Goal: Information Seeking & Learning: Learn about a topic

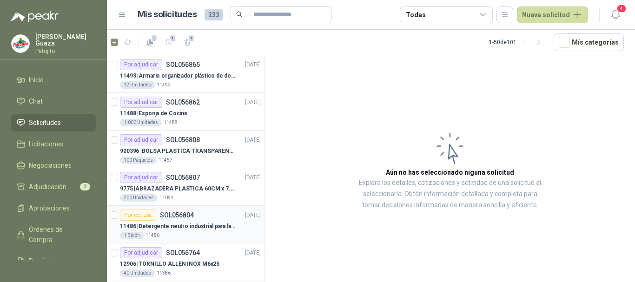
click at [181, 229] on p "11486 | Detergente neutro industrial para lavado de tanques y maquinas." at bounding box center [178, 226] width 116 height 9
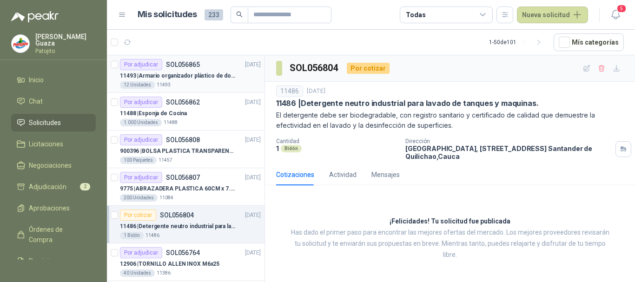
click at [171, 74] on p "11493 | Armario organizador plástico de dos puertas de acuerdo a la imagen adju…" at bounding box center [178, 76] width 116 height 9
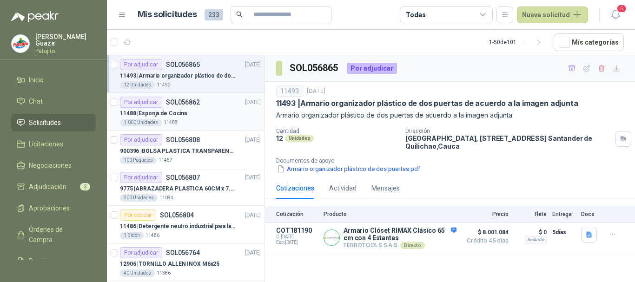
click at [199, 100] on div "Por adjudicar SOL056862 [DATE]" at bounding box center [190, 102] width 141 height 11
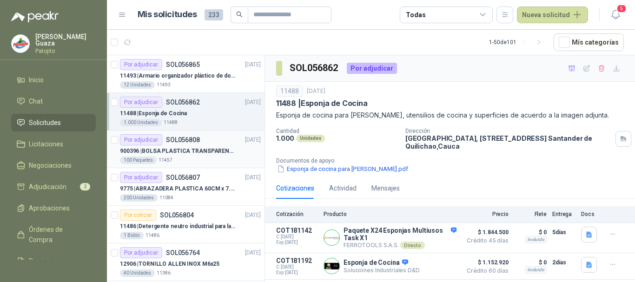
drag, startPoint x: 200, startPoint y: 146, endPoint x: 234, endPoint y: 135, distance: 35.6
click at [201, 146] on div "900396 | BOLSA PLASTICA TRANSPARENTE DE 40*60 CMS" at bounding box center [190, 150] width 141 height 11
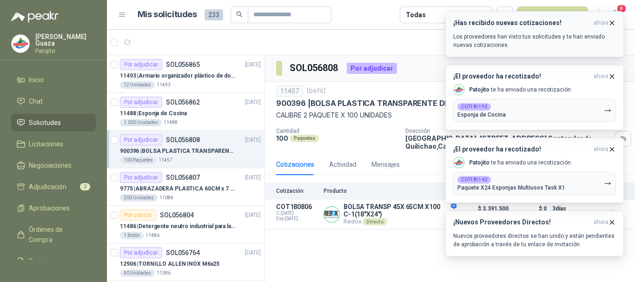
click at [613, 23] on icon "button" at bounding box center [612, 23] width 8 height 8
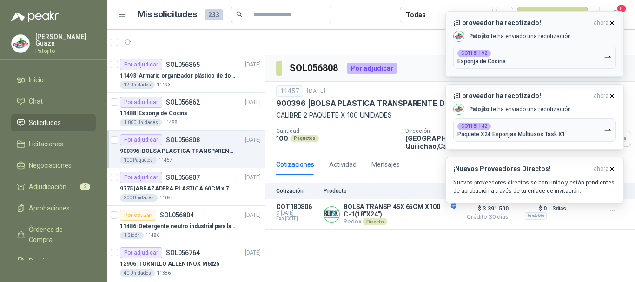
click at [611, 17] on button "¡El proveedor ha recotizado! ahora [PERSON_NAME] te ha enviado una recotización…" at bounding box center [534, 44] width 178 height 66
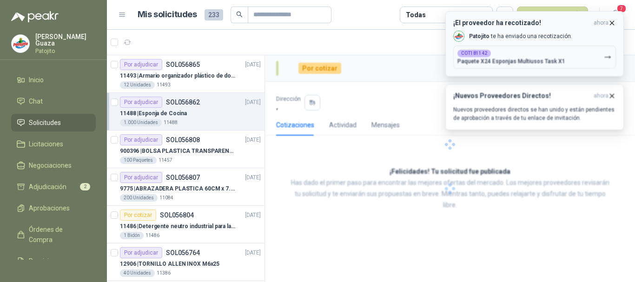
click at [611, 24] on icon "button" at bounding box center [612, 23] width 4 height 4
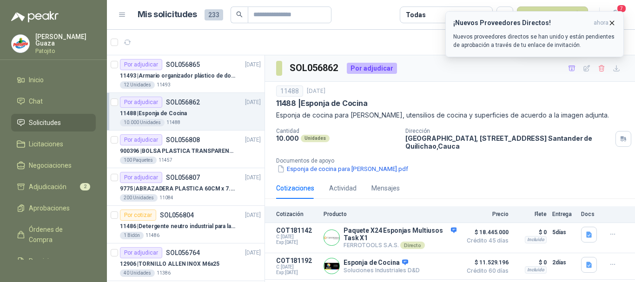
click at [611, 26] on icon "button" at bounding box center [612, 23] width 8 height 8
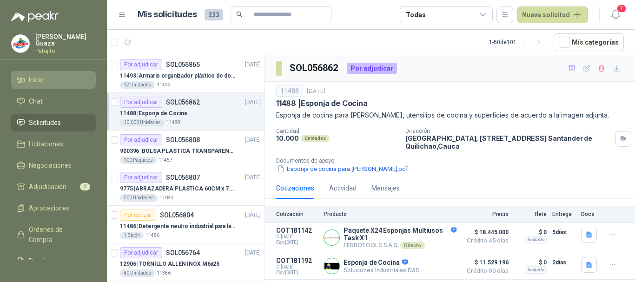
click at [55, 80] on li "Inicio" at bounding box center [53, 80] width 73 height 10
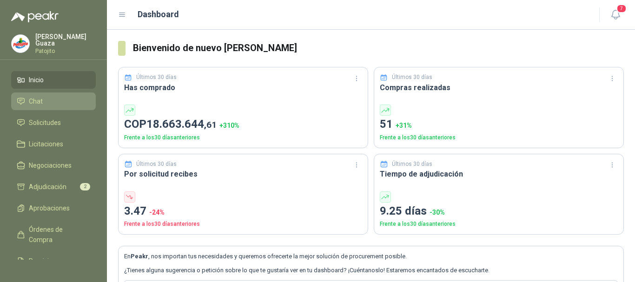
click at [56, 100] on li "Chat" at bounding box center [53, 101] width 73 height 10
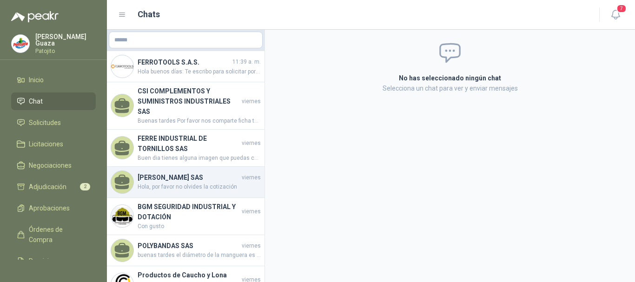
click at [157, 167] on div "[PERSON_NAME] SAS [DATE] Hola, por favor no olvides la cotización" at bounding box center [186, 182] width 158 height 31
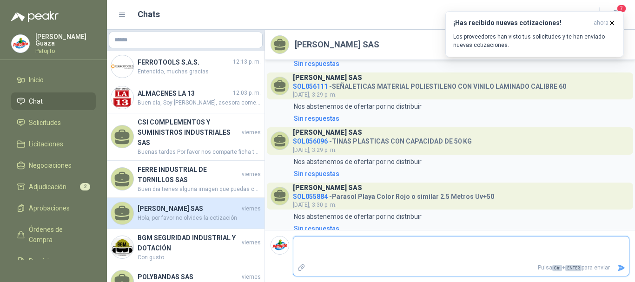
scroll to position [57, 0]
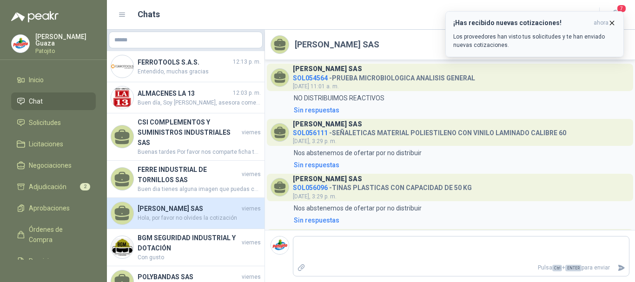
click at [611, 27] on button "¡Has recibido nuevas cotizaciones! ahora Los proveedores han visto tus solicitu…" at bounding box center [534, 34] width 178 height 46
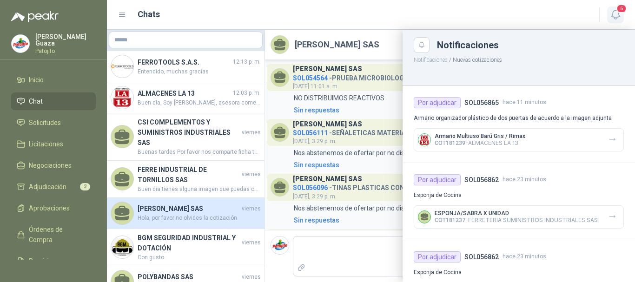
click at [610, 18] on icon "button" at bounding box center [616, 15] width 12 height 12
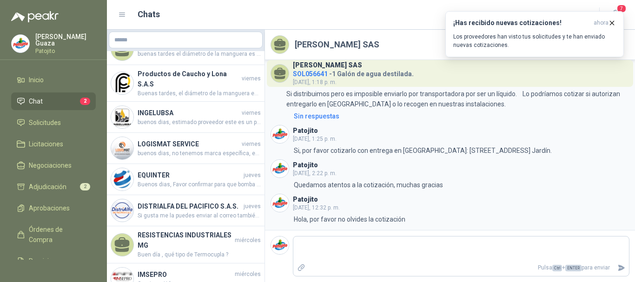
scroll to position [289, 0]
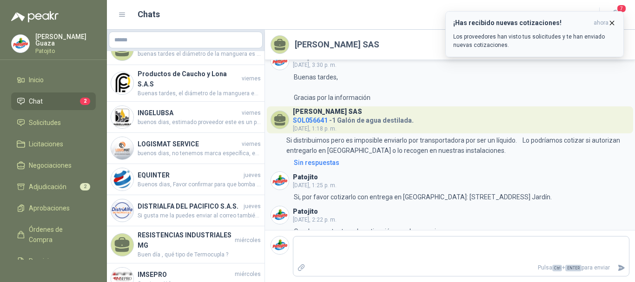
click at [611, 20] on icon "button" at bounding box center [612, 23] width 8 height 8
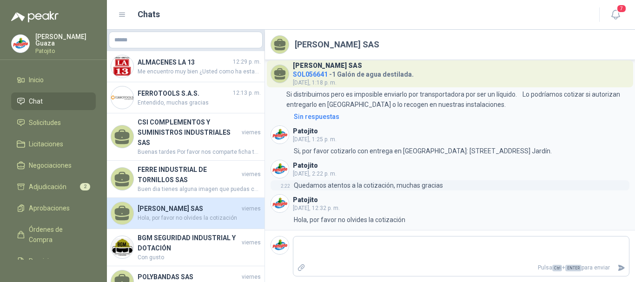
scroll to position [335, 0]
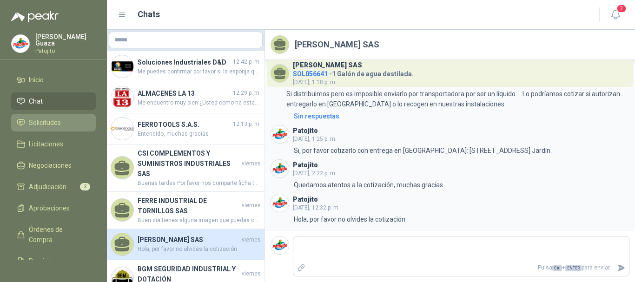
click at [47, 130] on link "Solicitudes" at bounding box center [53, 123] width 85 height 18
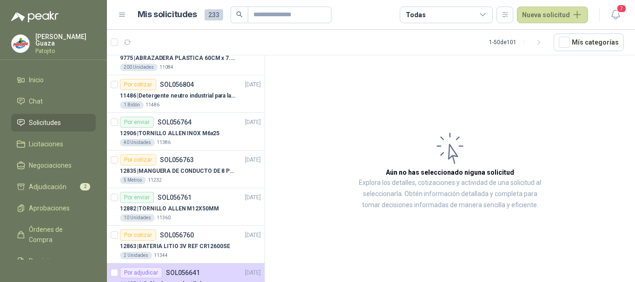
scroll to position [139, 0]
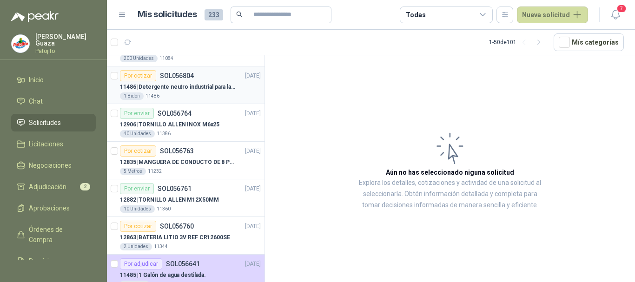
click at [202, 100] on article "Por cotizar SOL056804 [DATE] 11486 | Detergente neutro industrial para lavado d…" at bounding box center [186, 85] width 158 height 38
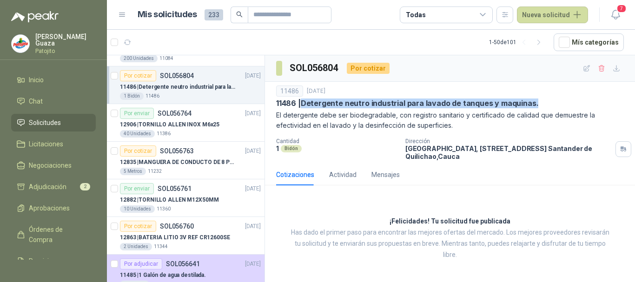
drag, startPoint x: 302, startPoint y: 104, endPoint x: 539, endPoint y: 105, distance: 237.0
click at [539, 105] on div "11486 | Detergente neutro industrial para lavado de tanques y maquinas." at bounding box center [450, 104] width 348 height 10
copy p "Detergente neutro industrial para lavado de tanques y maquinas."
